Goal: Task Accomplishment & Management: Manage account settings

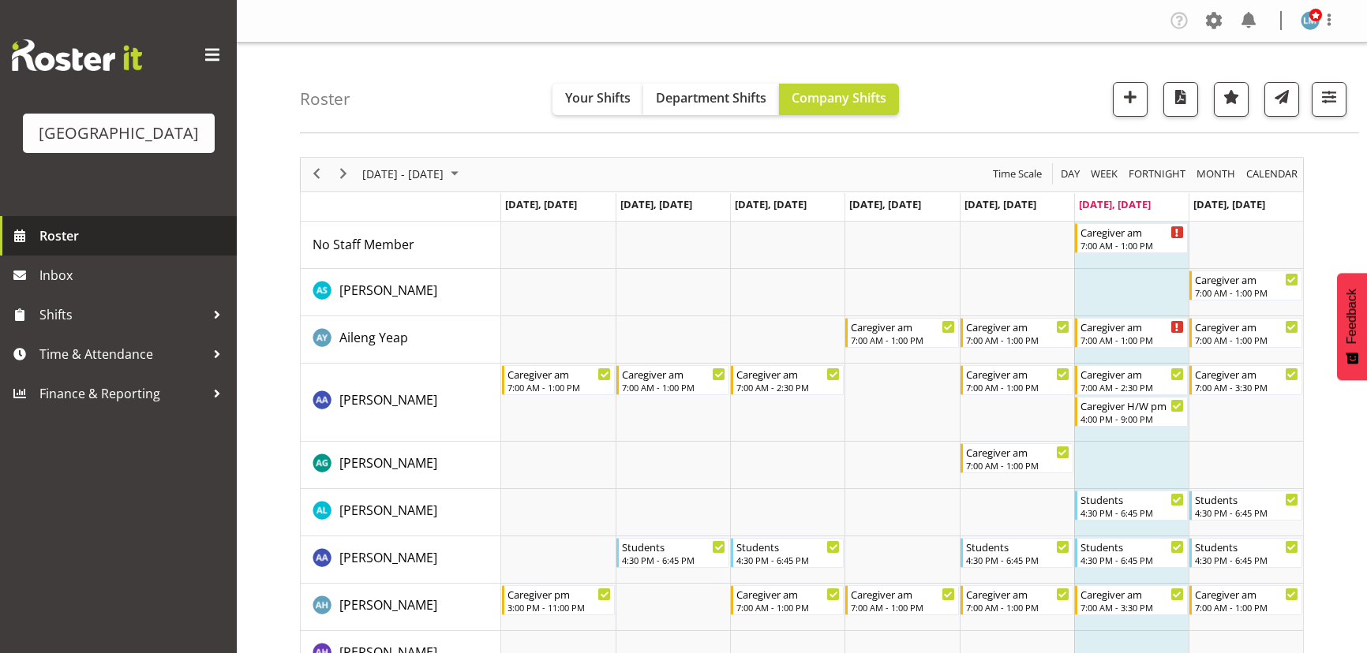
click at [70, 248] on span "Roster" at bounding box center [133, 236] width 189 height 24
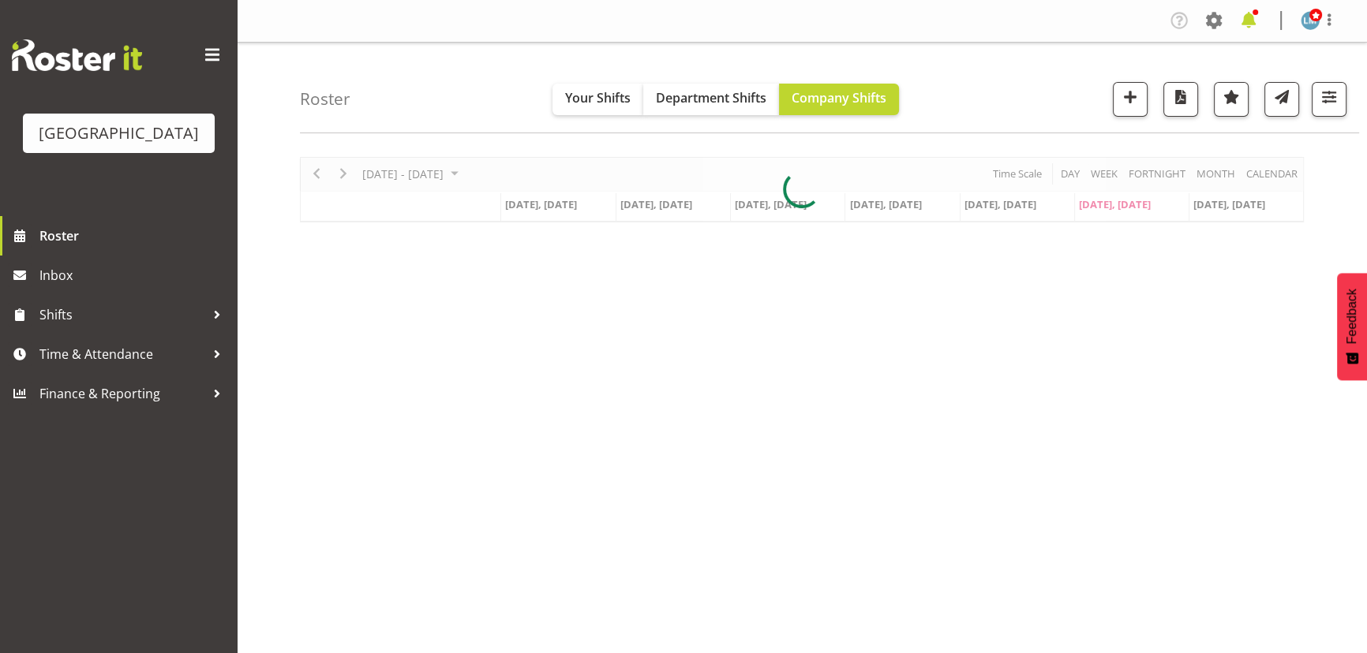
click at [1239, 17] on span at bounding box center [1248, 20] width 25 height 25
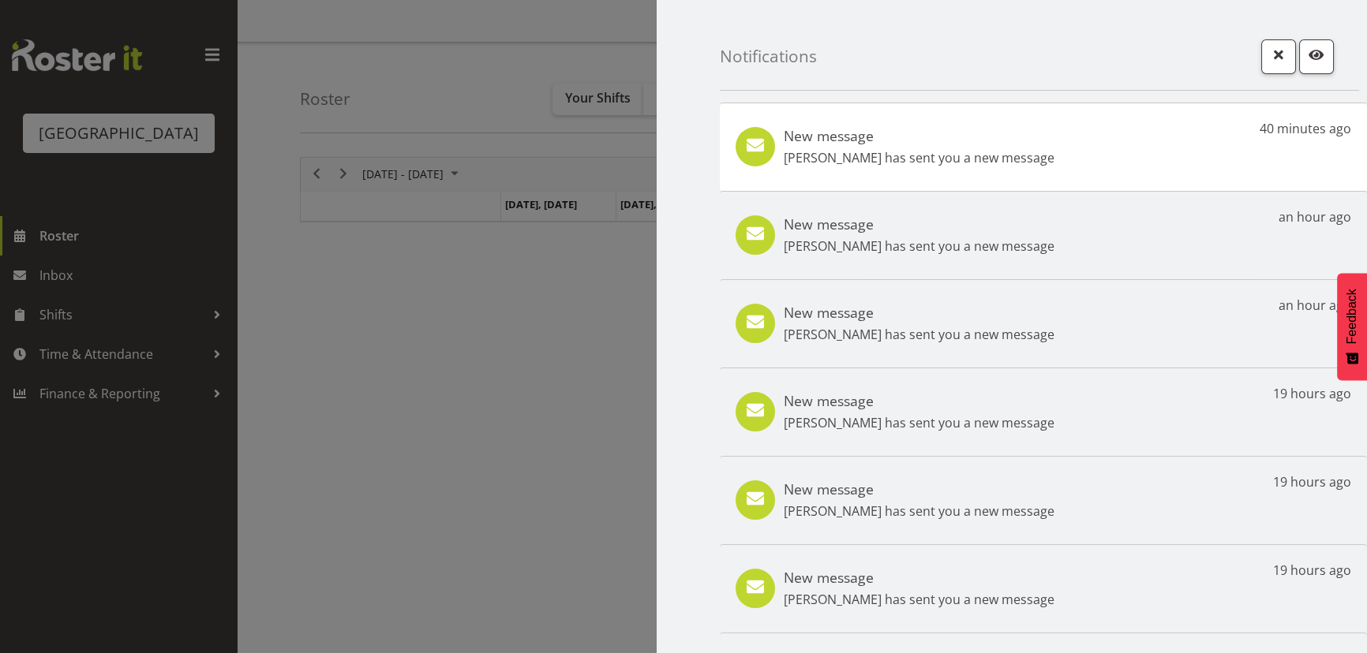
click at [828, 143] on h5 "New message" at bounding box center [918, 135] width 271 height 17
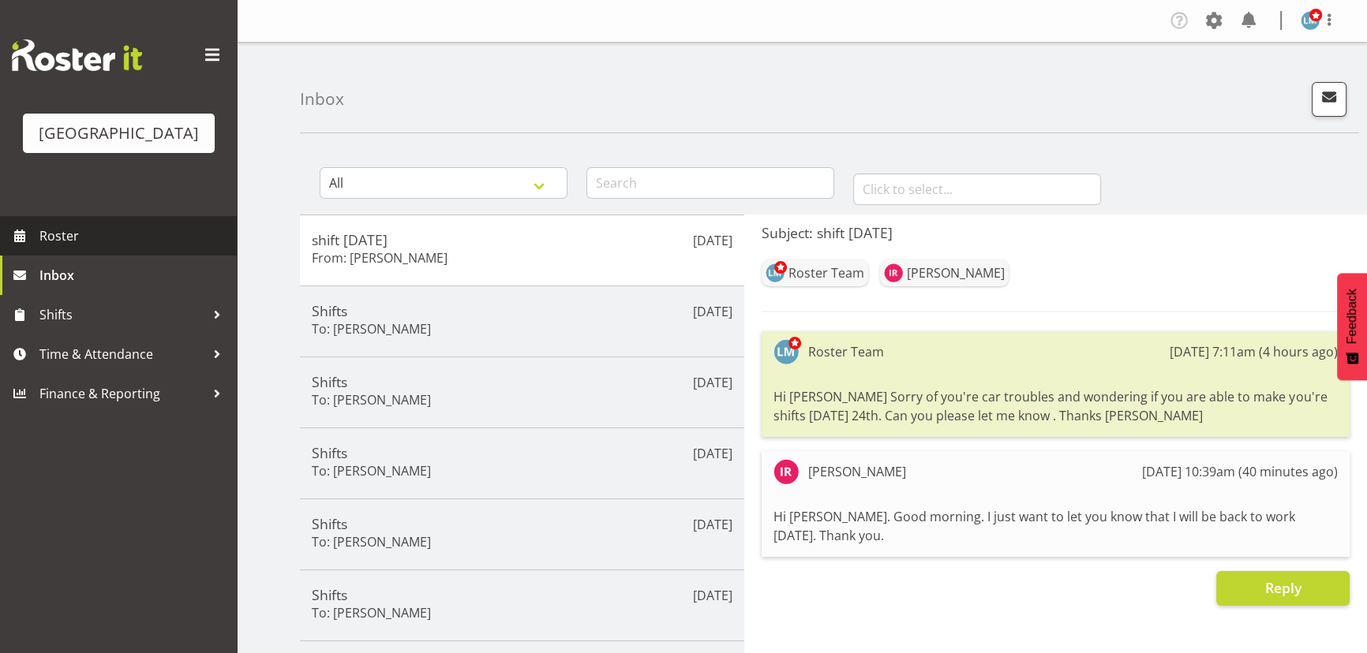
click at [50, 248] on span "Roster" at bounding box center [133, 236] width 189 height 24
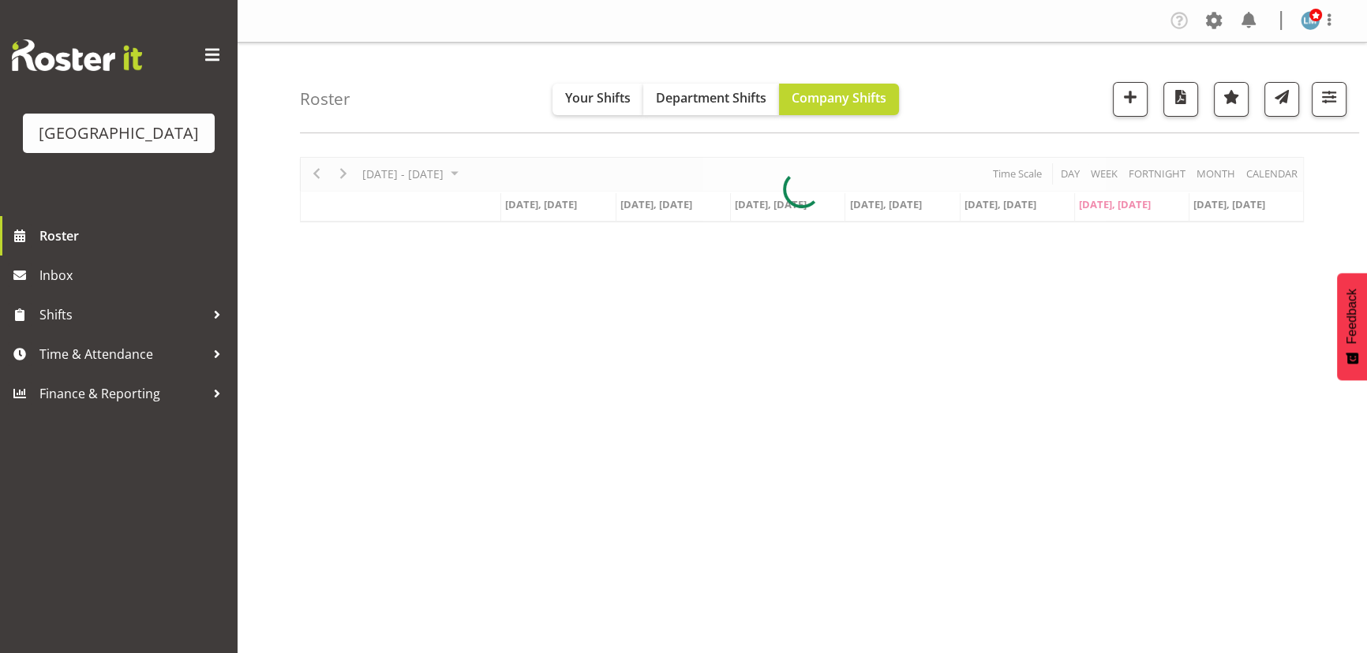
click at [477, 173] on div at bounding box center [802, 189] width 1004 height 65
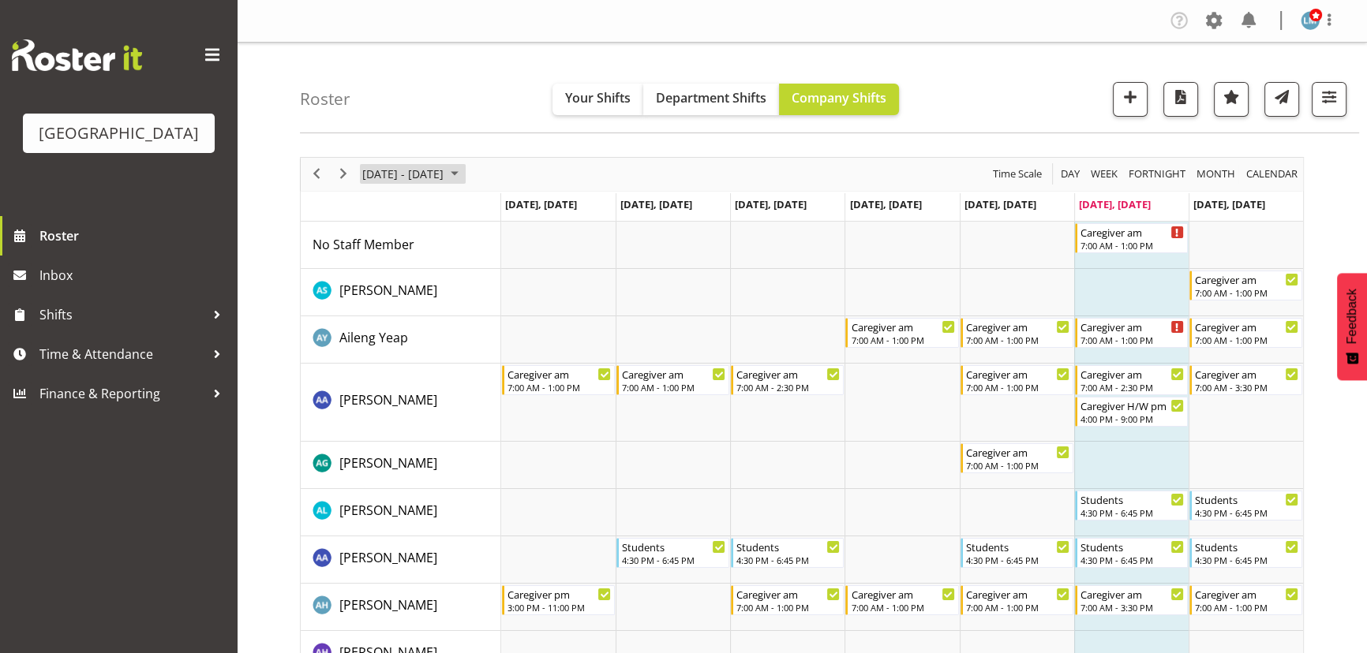
click at [464, 170] on span "August 2025" at bounding box center [454, 174] width 19 height 20
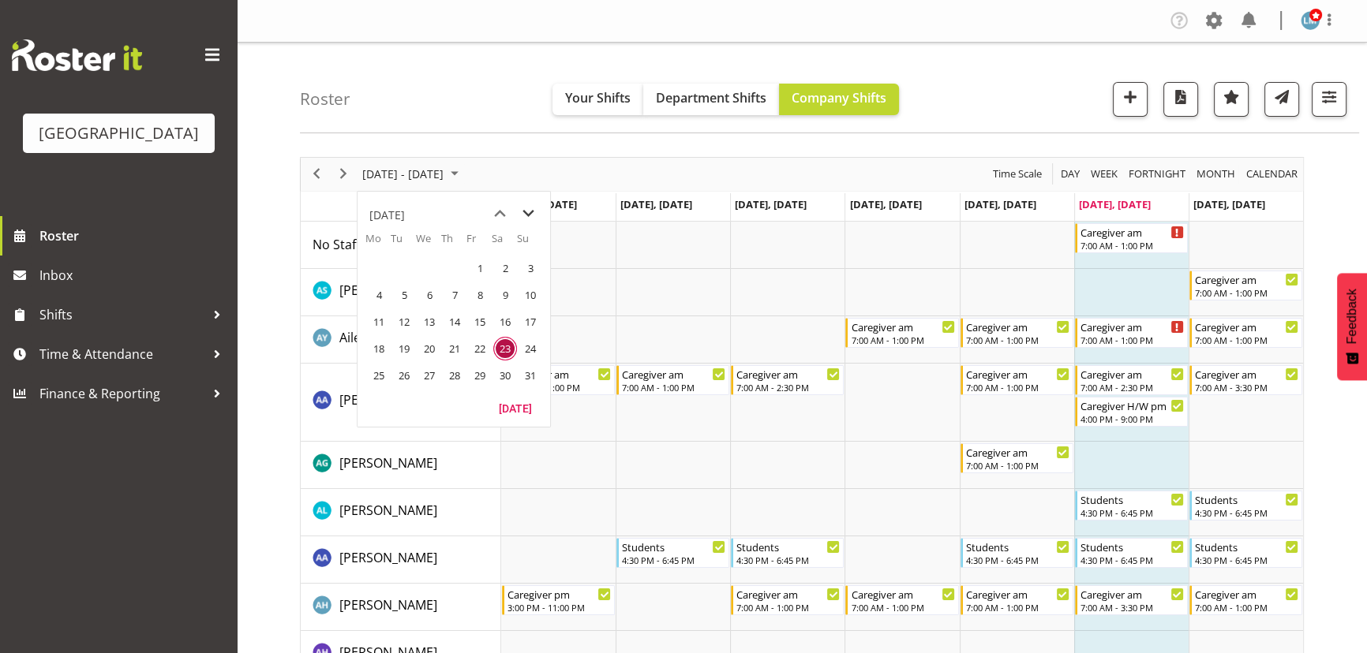
click at [524, 211] on span "next month" at bounding box center [528, 214] width 28 height 28
click at [373, 295] on span "8" at bounding box center [379, 295] width 24 height 24
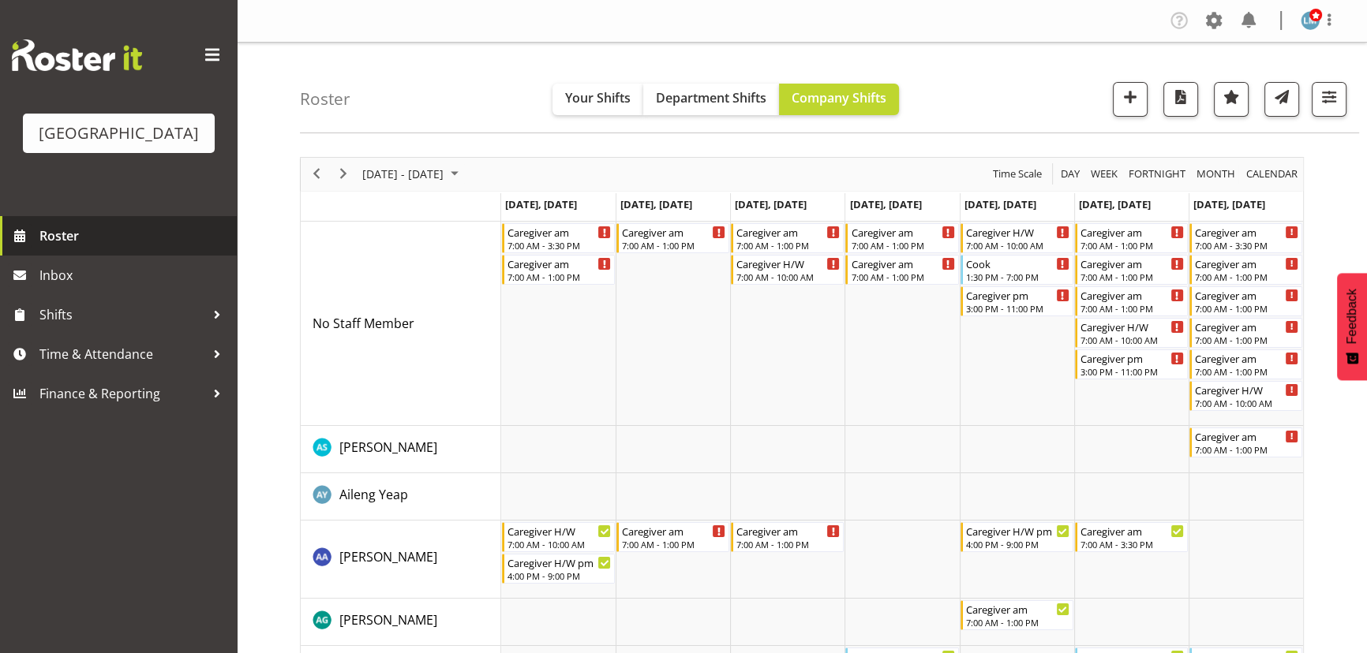
click at [79, 248] on span "Roster" at bounding box center [133, 236] width 189 height 24
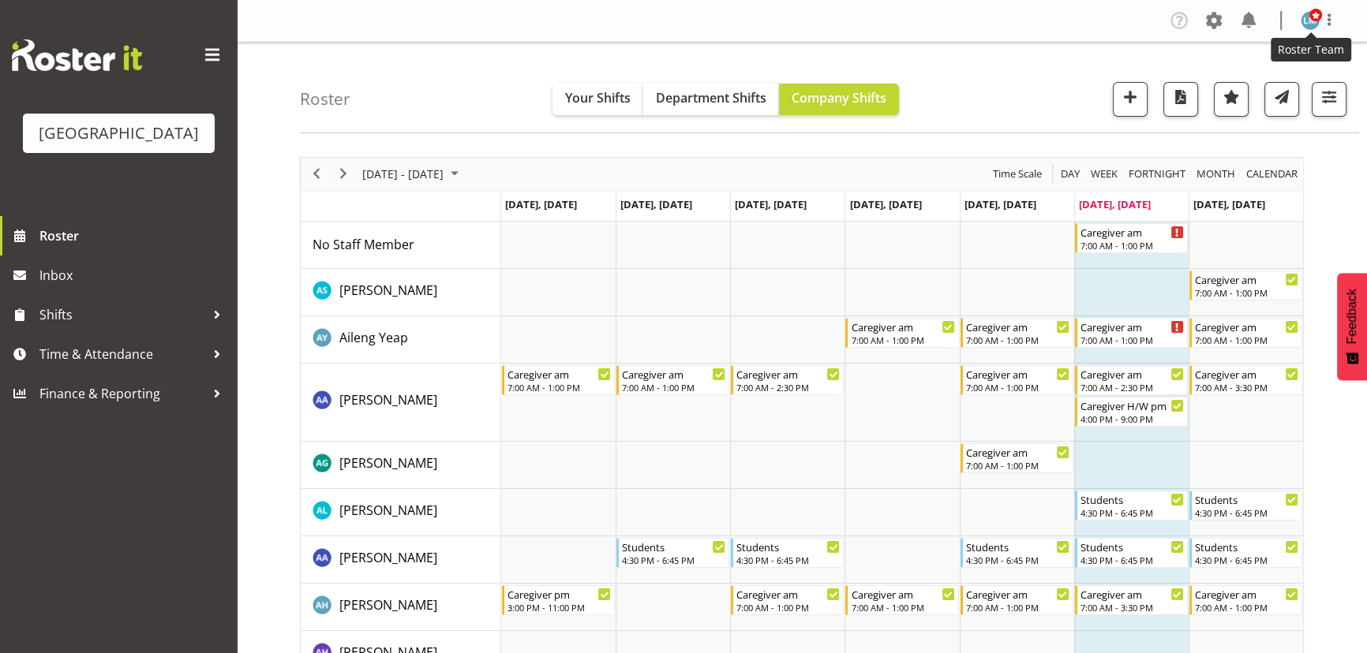
click at [1302, 24] on img at bounding box center [1309, 20] width 19 height 19
click at [1240, 74] on link "Log Out" at bounding box center [1262, 83] width 151 height 28
